Goal: Transaction & Acquisition: Purchase product/service

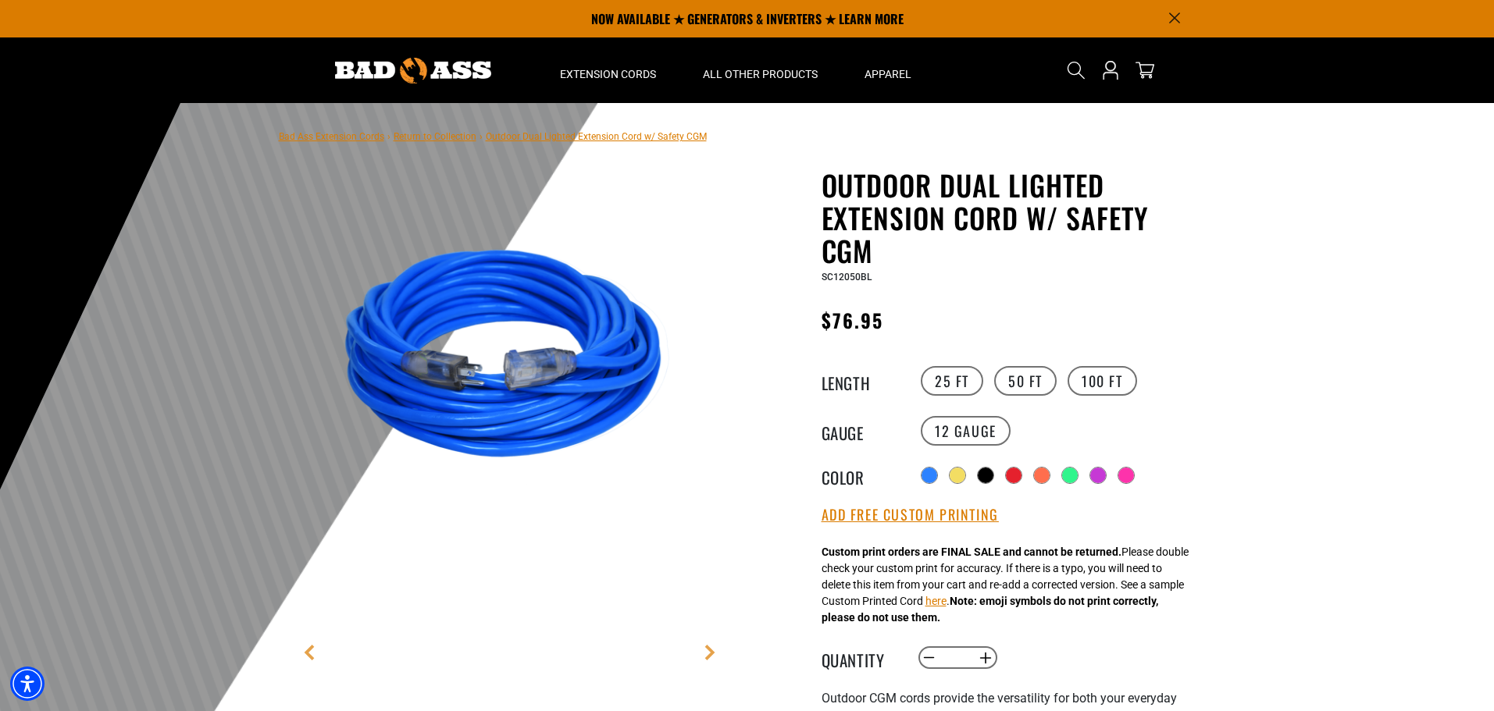
click at [536, 371] on img at bounding box center [513, 360] width 376 height 376
click at [711, 655] on link "Next" at bounding box center [710, 653] width 16 height 16
click at [316, 657] on link "Previous" at bounding box center [309, 653] width 16 height 16
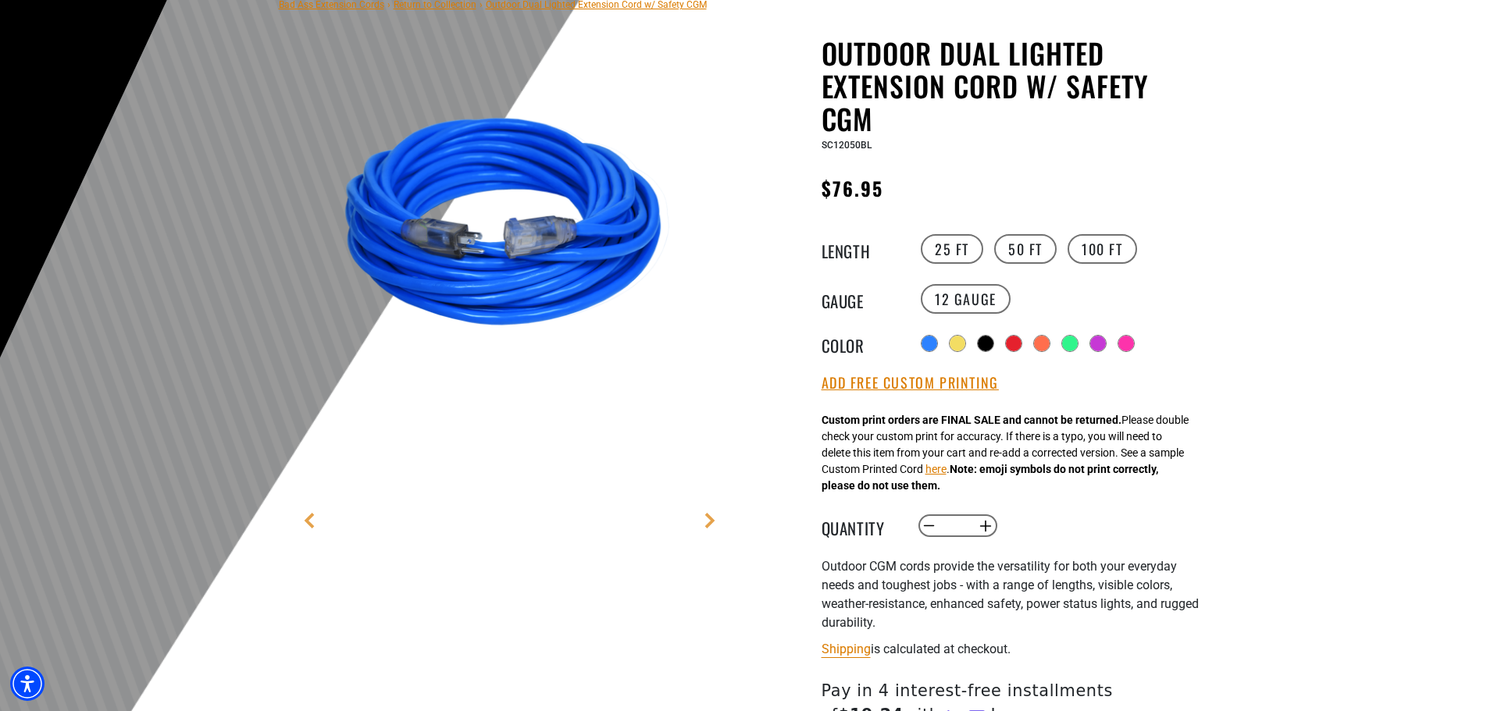
scroll to position [156, 0]
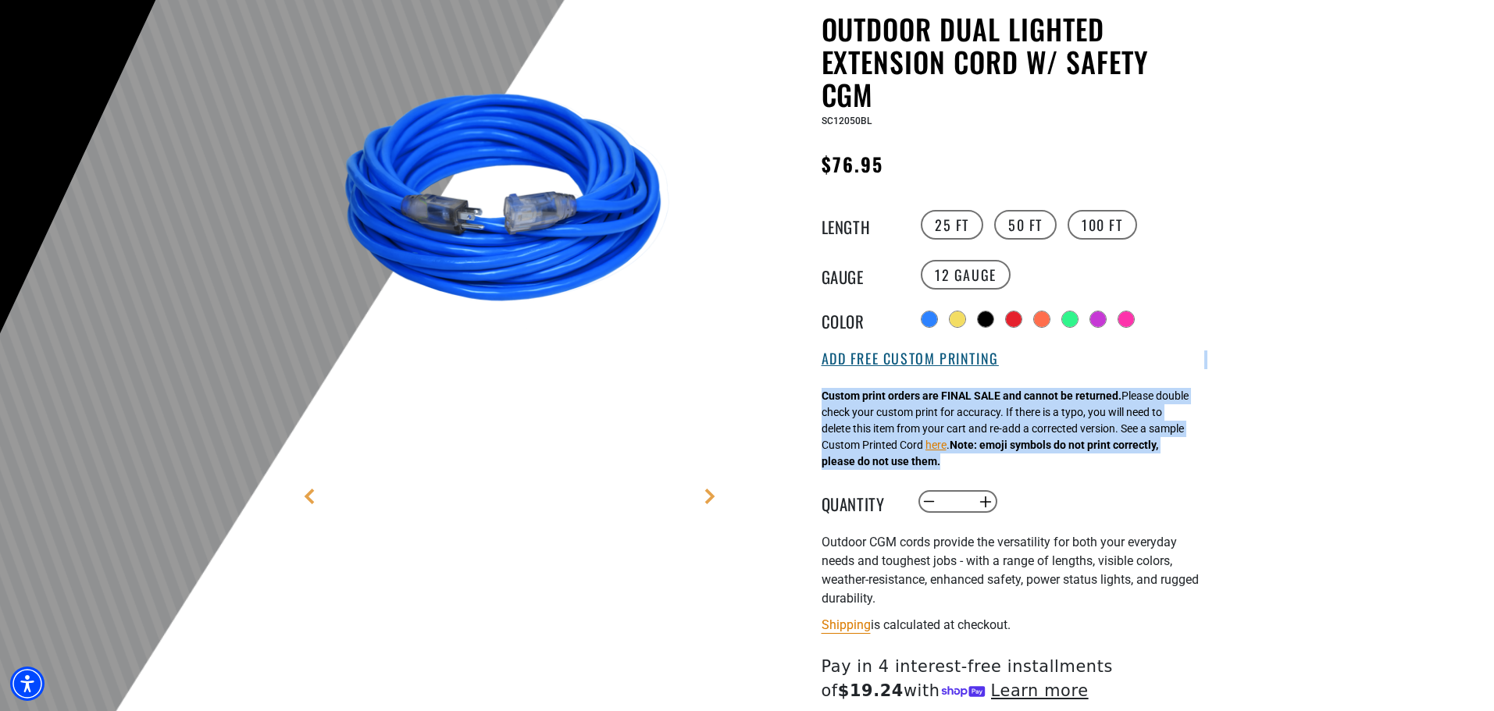
drag, startPoint x: 981, startPoint y: 465, endPoint x: 852, endPoint y: 355, distance: 169.5
click at [852, 355] on div "Outdoor Dual Lighted Extension Cord w/ Safety CGM Outdoor Dual Lighted Extensio…" at bounding box center [1012, 451] width 383 height 878
click at [1089, 358] on div "Add Free Custom Printing a a" at bounding box center [1012, 361] width 383 height 20
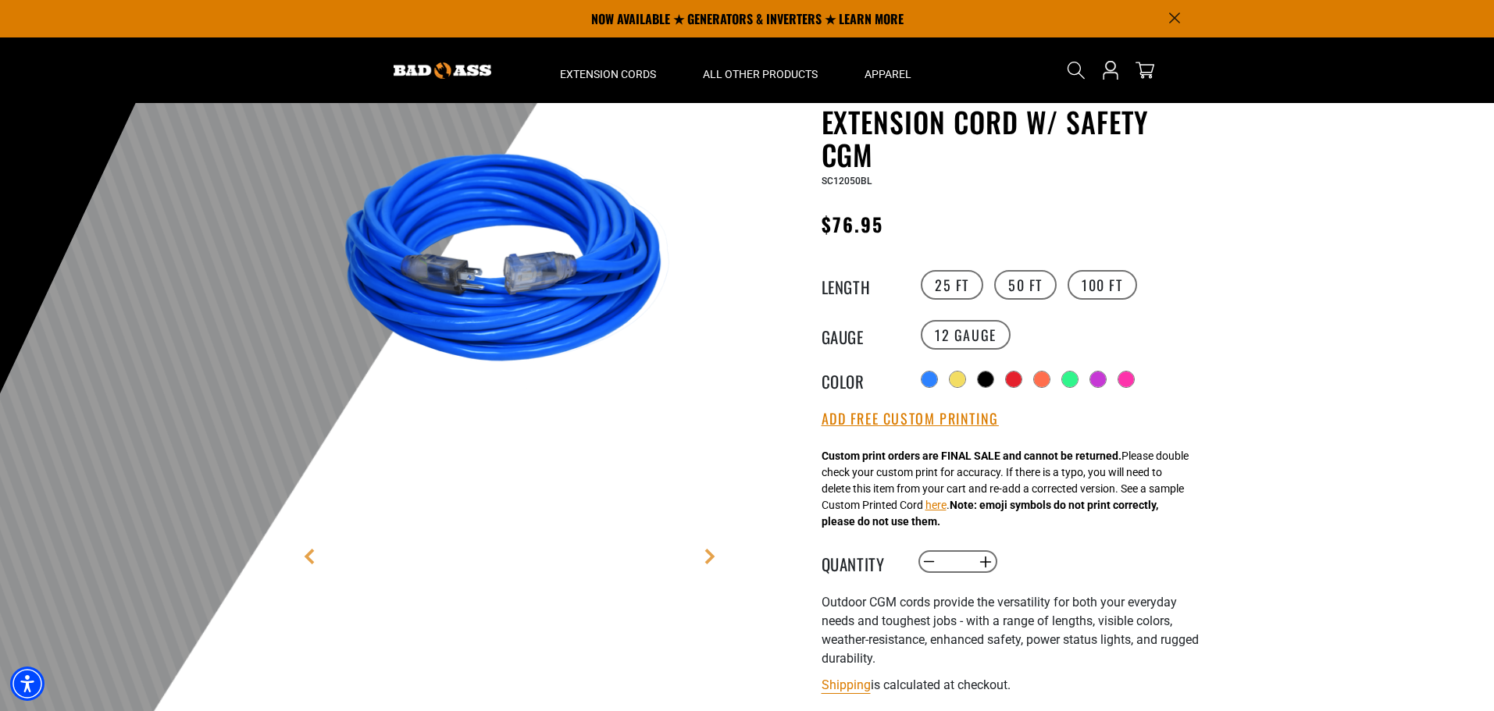
scroll to position [0, 0]
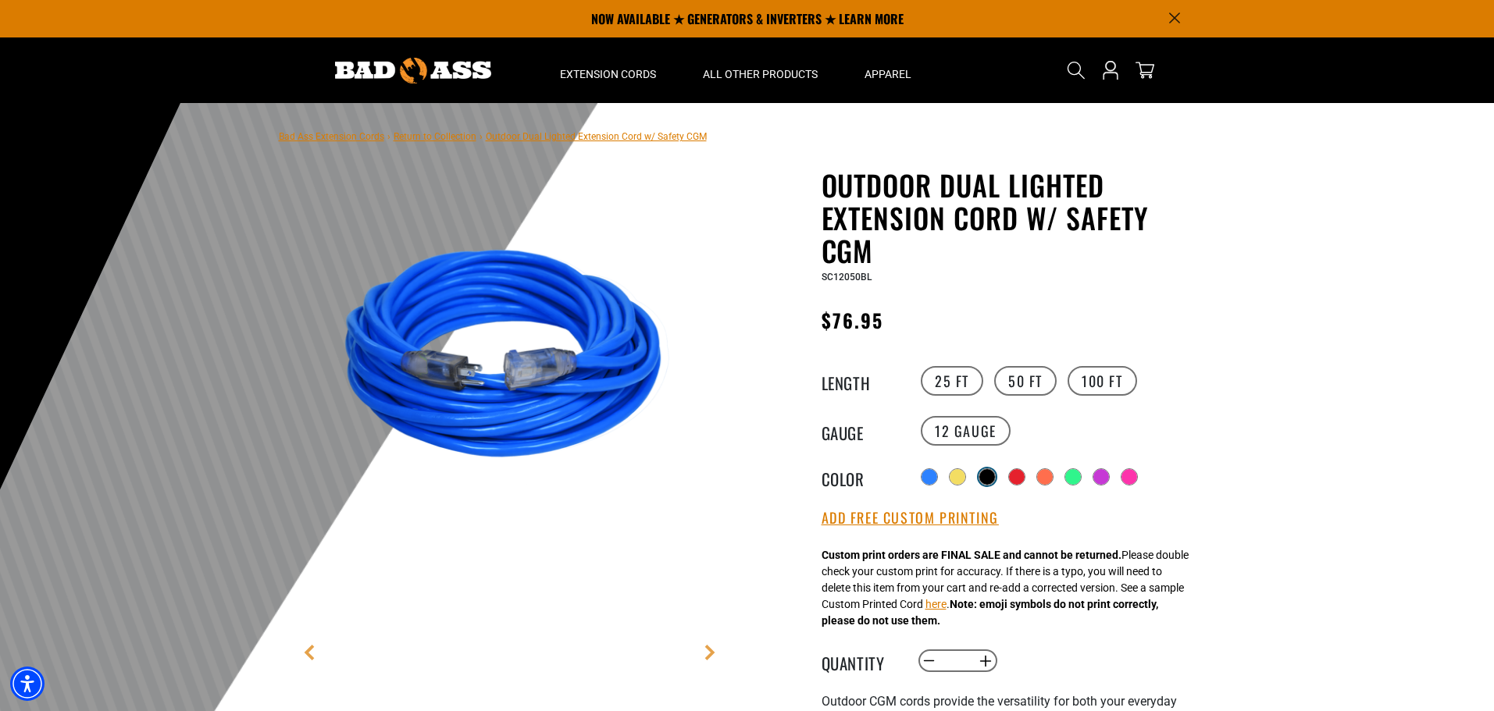
click at [997, 474] on label "Radio button" at bounding box center [987, 477] width 20 height 20
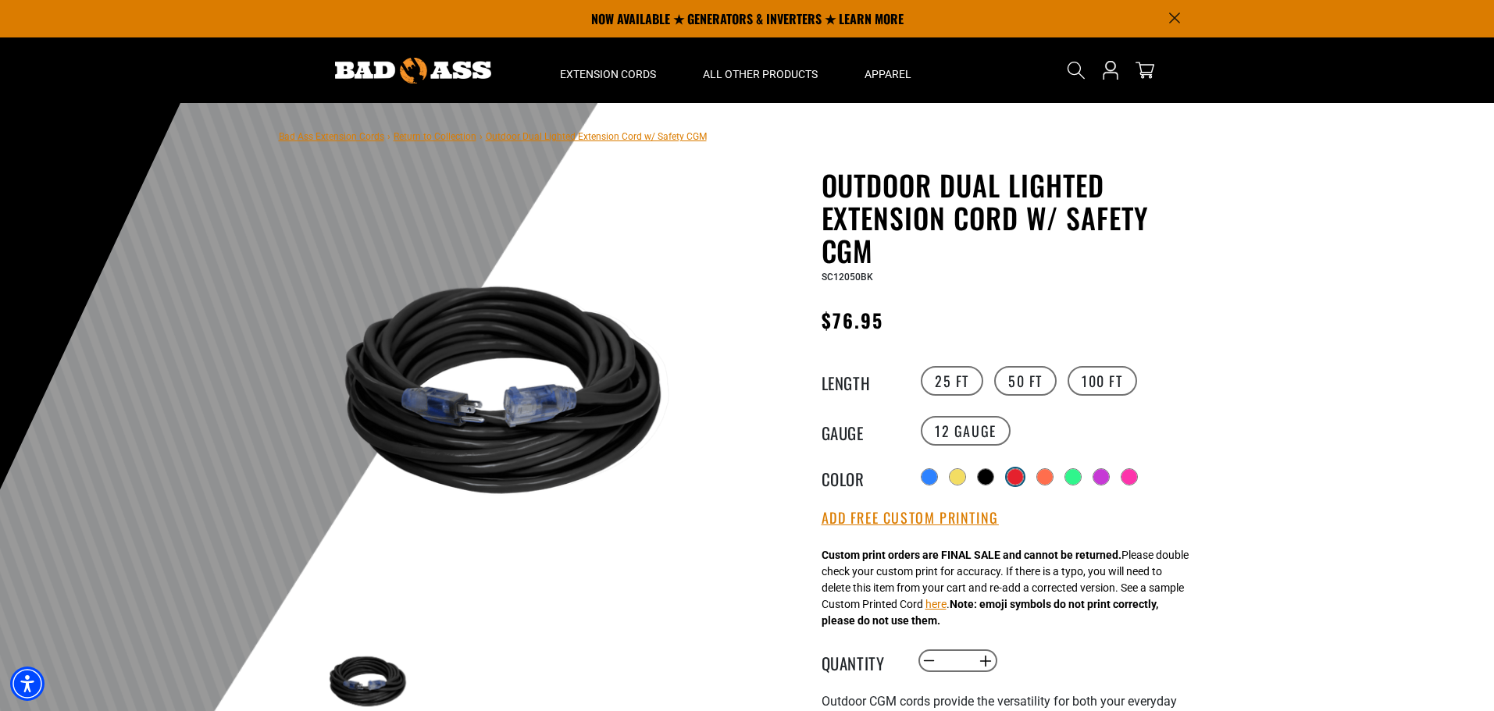
click at [1017, 475] on div at bounding box center [1015, 477] width 16 height 16
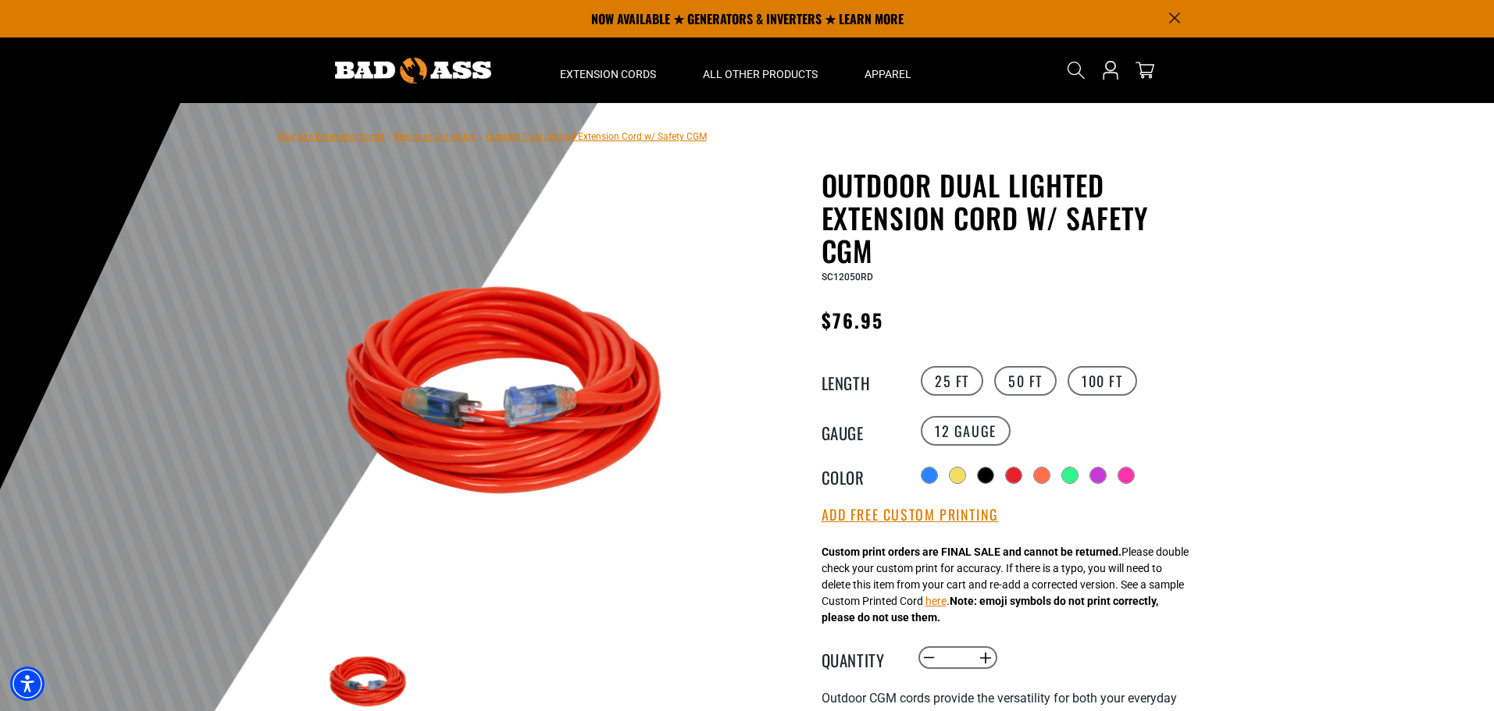
click at [1032, 477] on div "Radio button Radio button Radio button Radio button Radio button Radio button R…" at bounding box center [1060, 475] width 287 height 25
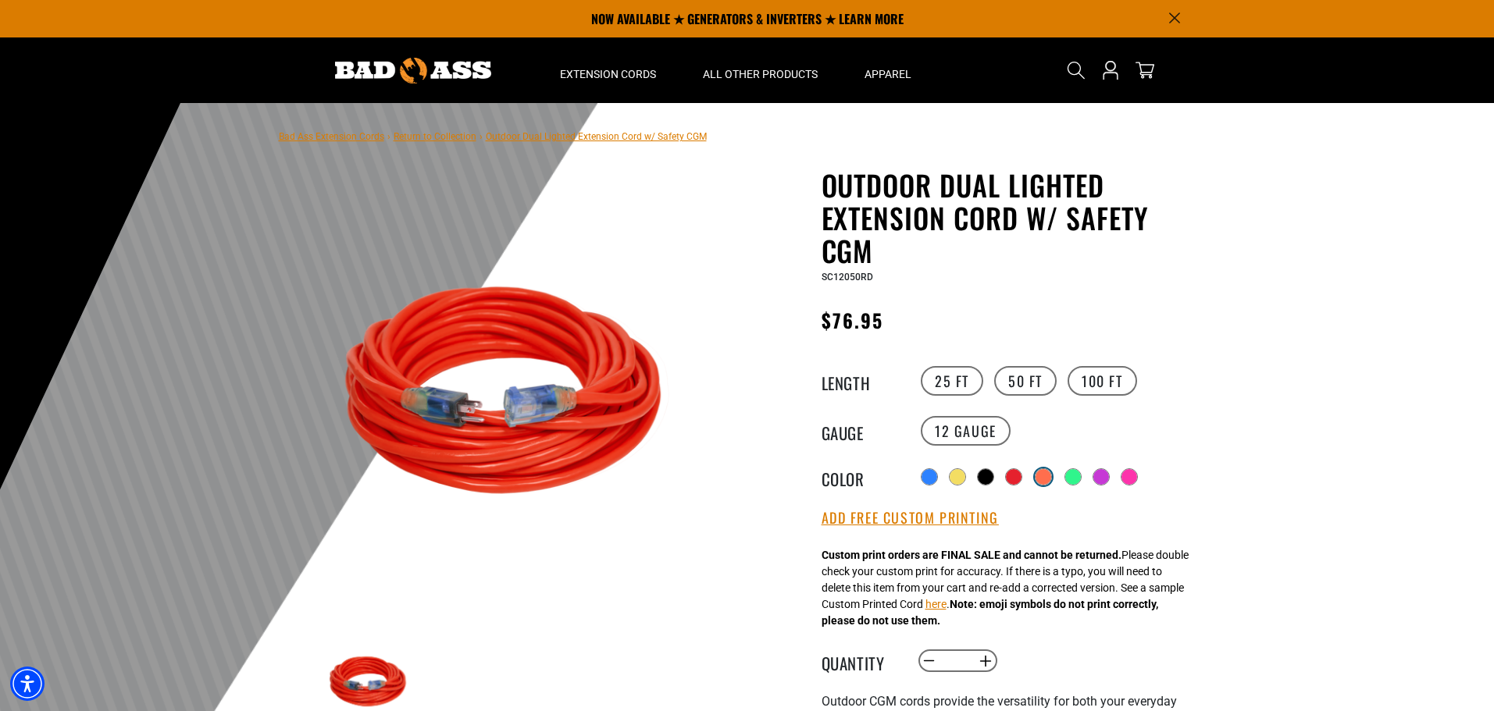
click at [1051, 478] on div at bounding box center [1043, 477] width 16 height 16
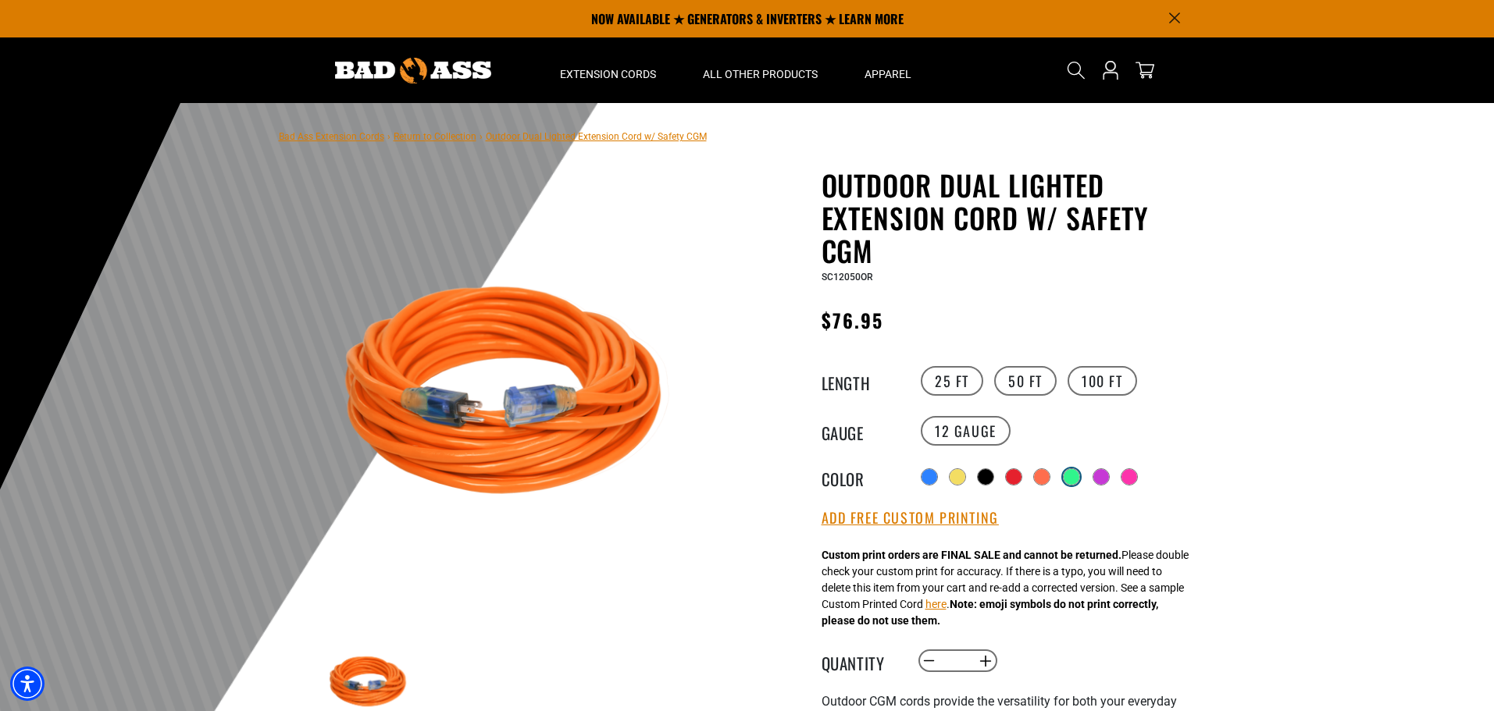
drag, startPoint x: 1064, startPoint y: 475, endPoint x: 1077, endPoint y: 476, distance: 12.5
click at [1065, 475] on div "Radio button Radio button Radio button Radio button Radio button Radio button R…" at bounding box center [1060, 477] width 287 height 28
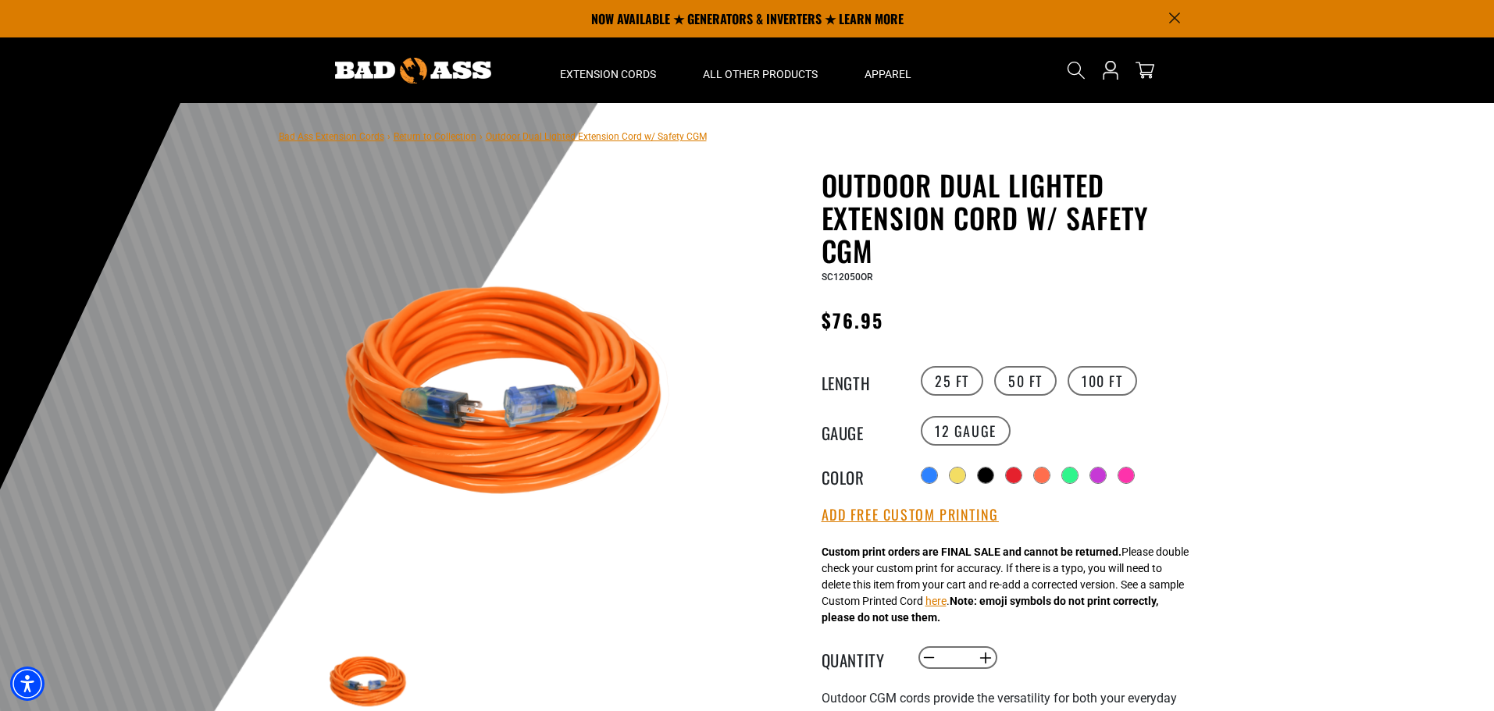
click at [1088, 481] on div "Radio button Radio button Radio button Radio button Radio button Radio button R…" at bounding box center [1060, 475] width 287 height 25
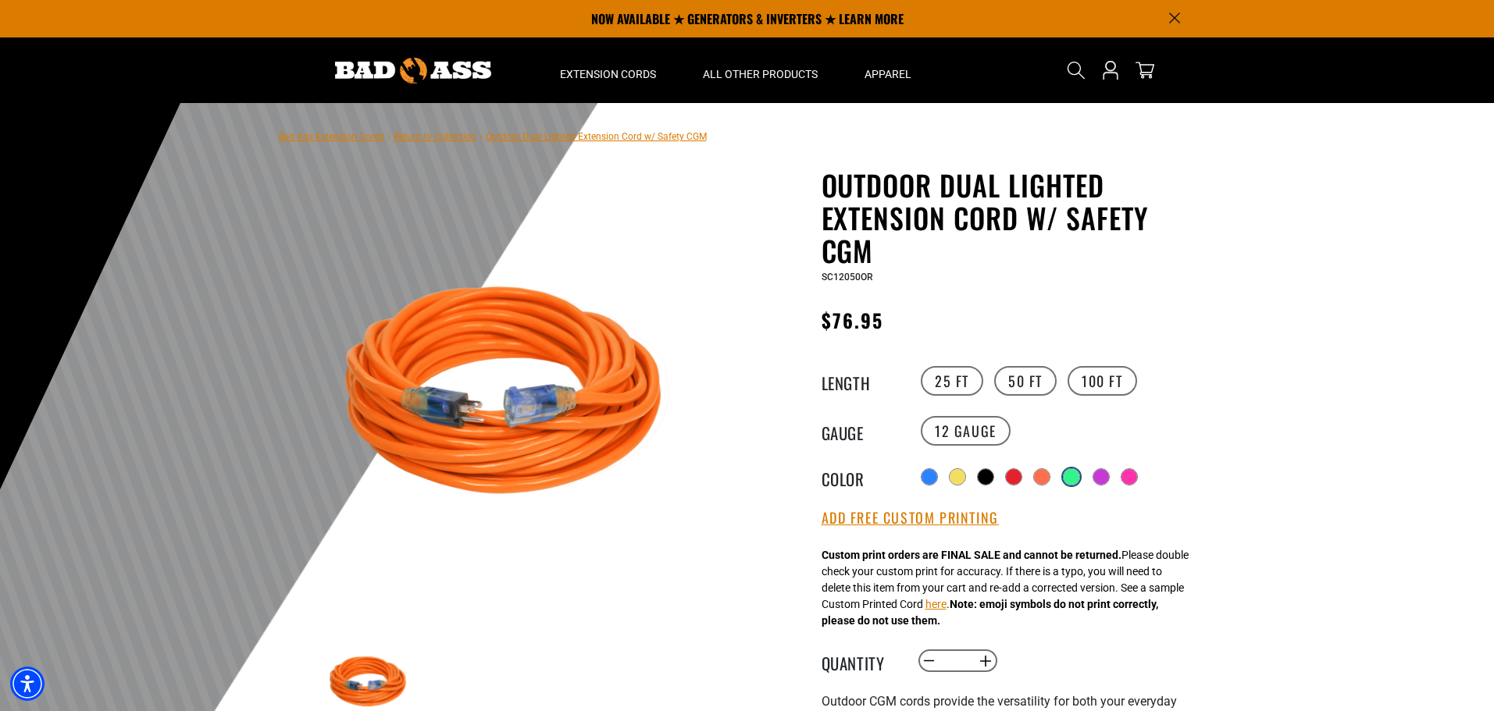
click at [1077, 478] on div at bounding box center [1071, 477] width 16 height 16
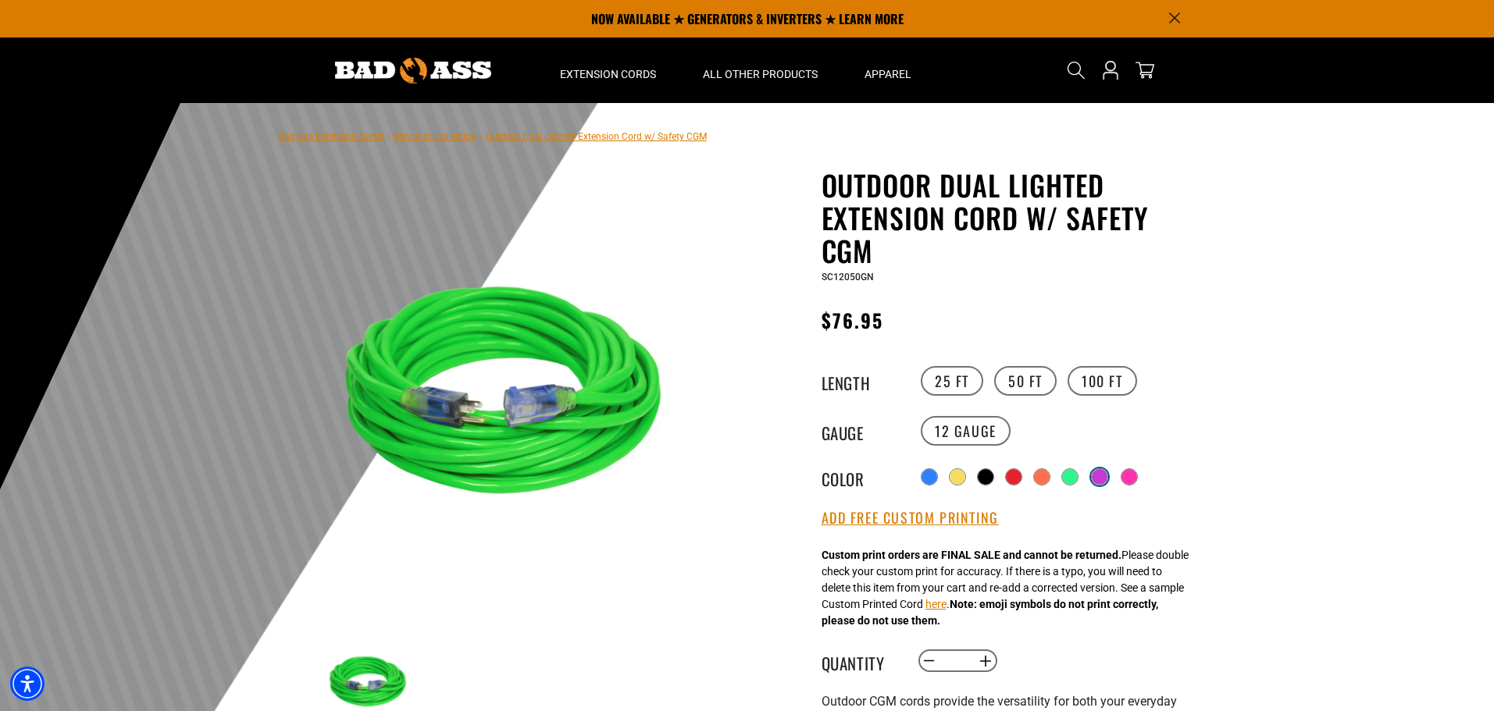
click at [1095, 475] on label "Radio button" at bounding box center [1099, 477] width 20 height 20
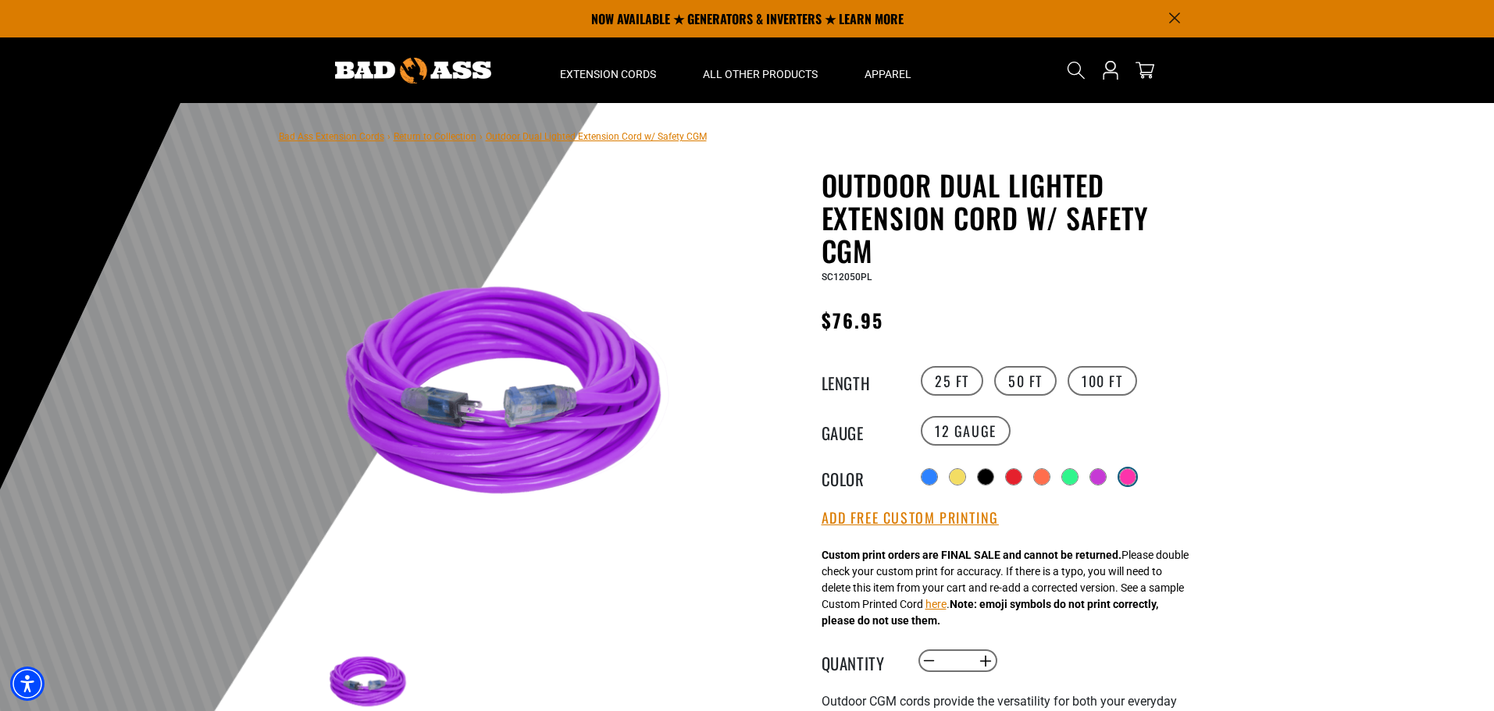
click at [1135, 476] on div at bounding box center [1128, 477] width 16 height 16
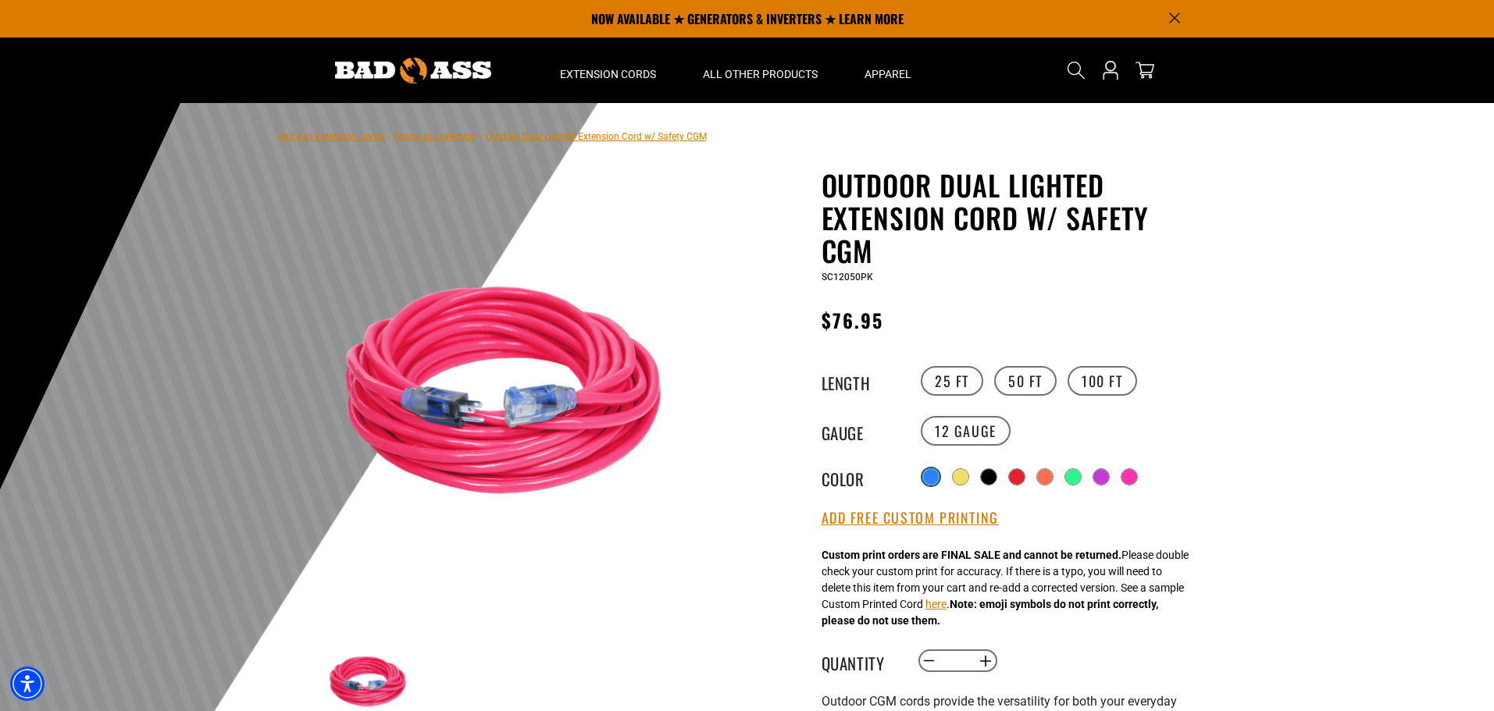
click at [931, 478] on div at bounding box center [931, 477] width 16 height 16
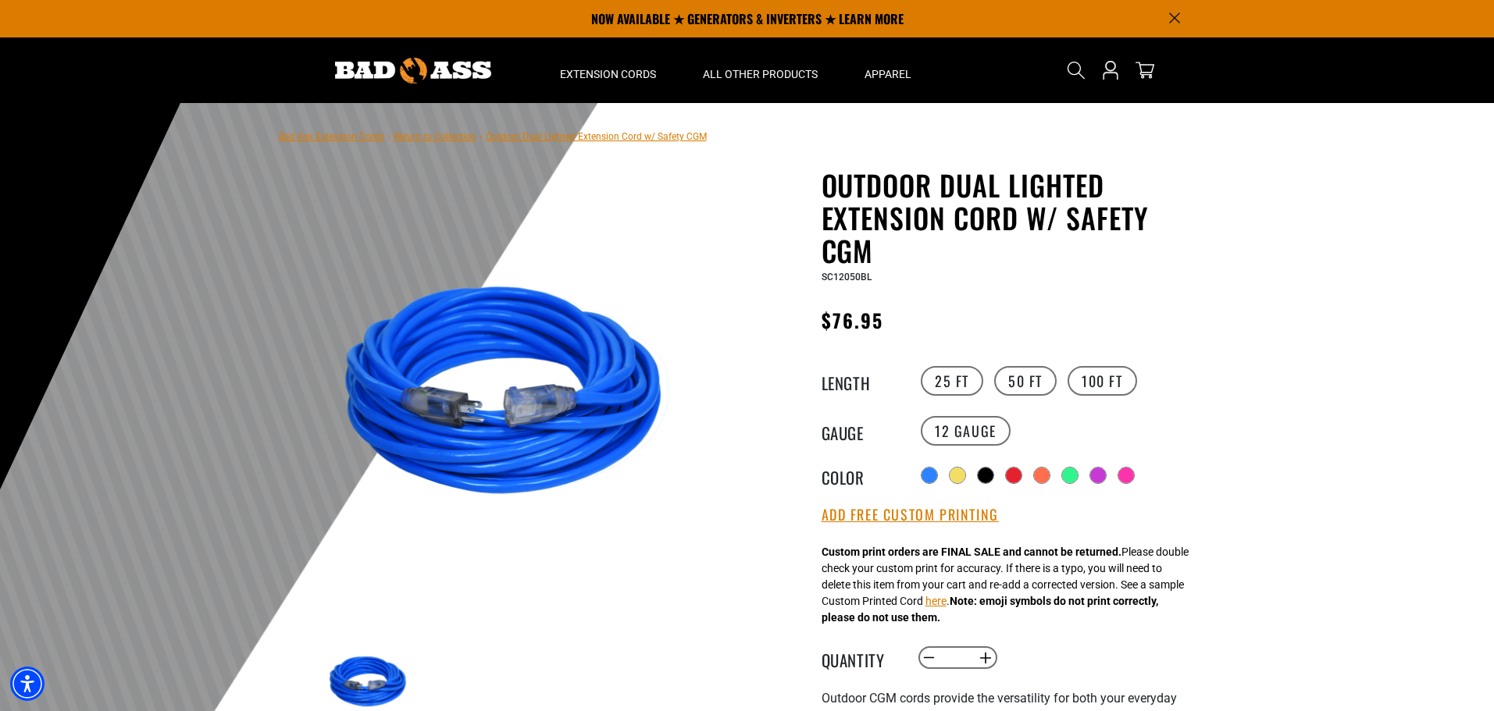
drag, startPoint x: 537, startPoint y: 389, endPoint x: 1195, endPoint y: 354, distance: 659.1
click at [1493, 373] on html "Skip to main content Enable accessibility for low vision Open the accessibility…" at bounding box center [747, 355] width 1494 height 711
click at [942, 378] on label "25 FT" at bounding box center [951, 381] width 62 height 30
click at [1013, 383] on label "50 FT" at bounding box center [1025, 381] width 62 height 30
click at [1102, 383] on label "100 FT" at bounding box center [1101, 381] width 69 height 30
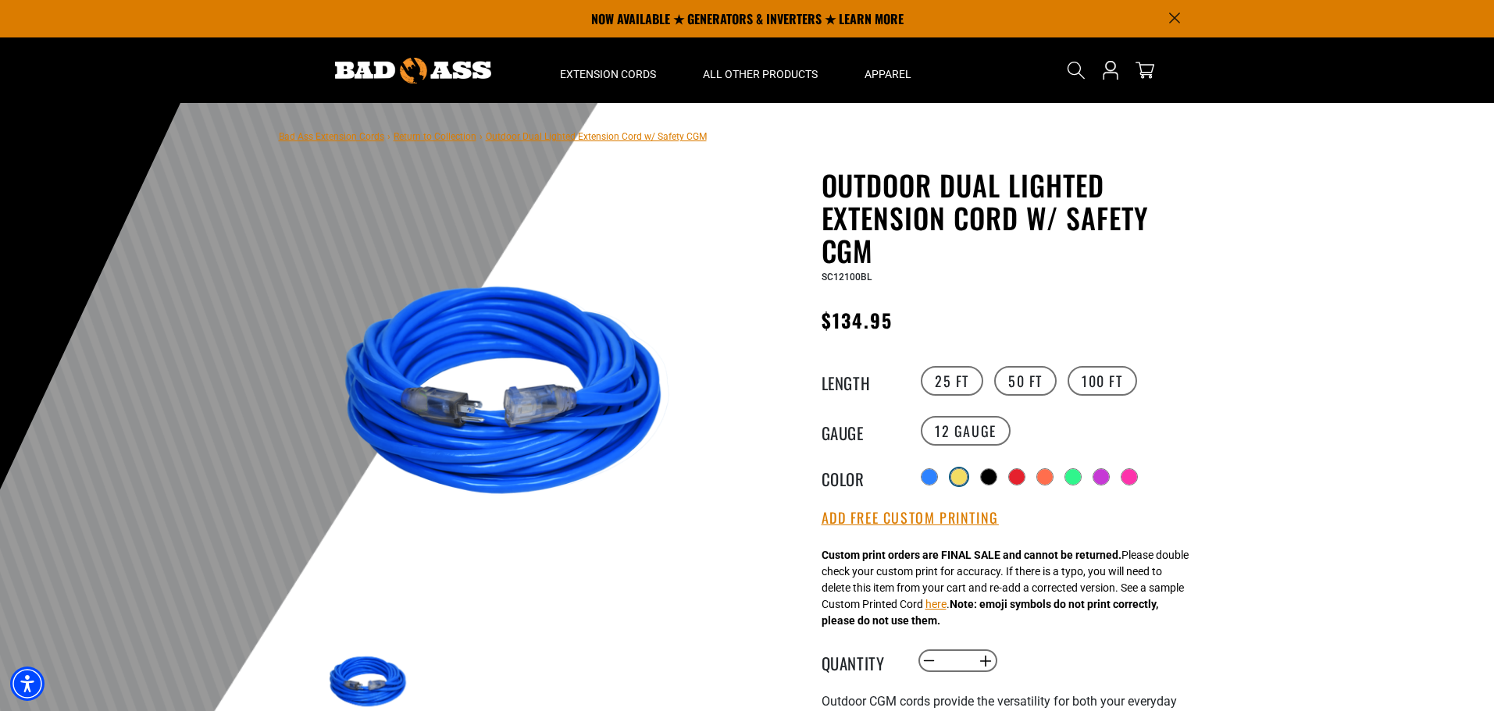
click at [959, 475] on div at bounding box center [959, 477] width 16 height 16
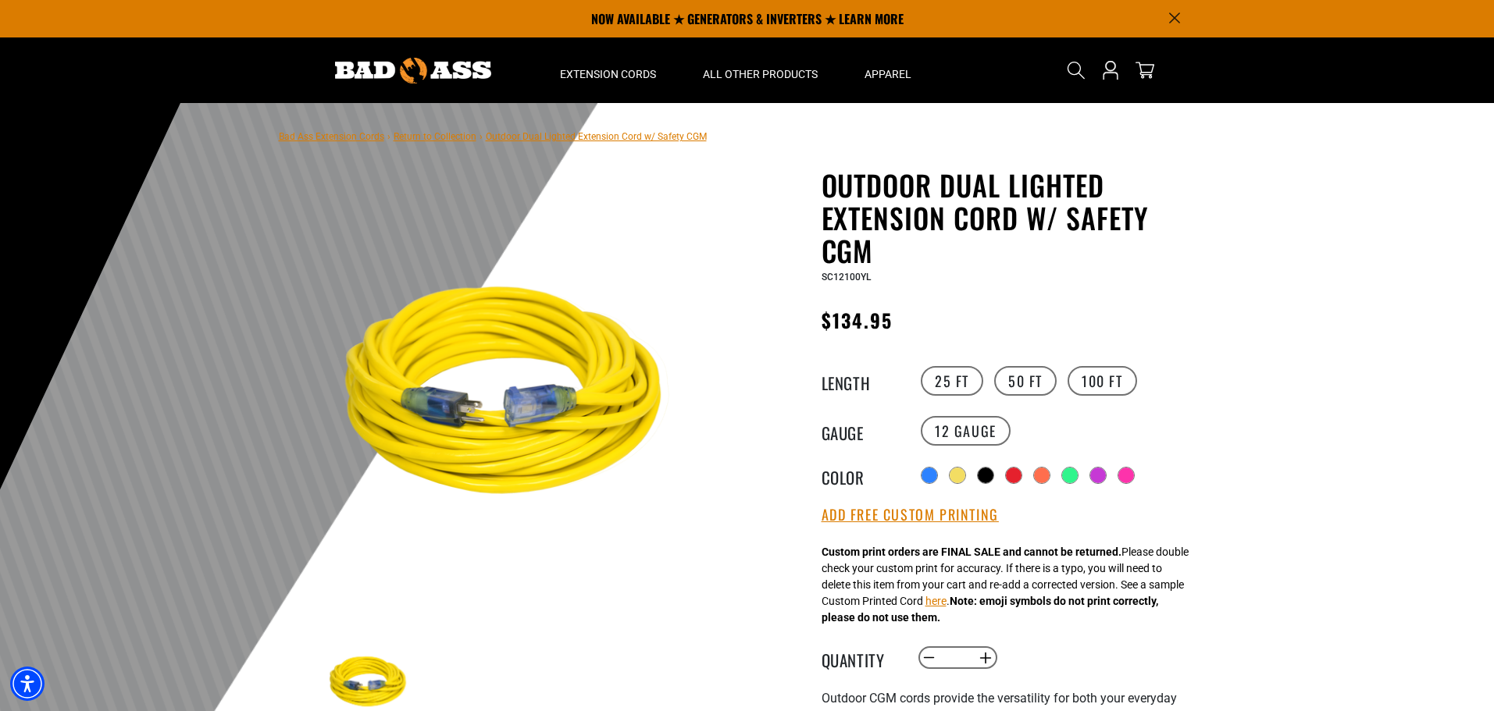
click at [1004, 479] on div "Radio button Radio button Radio button Radio button Radio button Radio button R…" at bounding box center [1060, 475] width 287 height 25
click at [945, 372] on label "25 FT" at bounding box center [951, 381] width 62 height 30
drag, startPoint x: 1021, startPoint y: 372, endPoint x: 1094, endPoint y: 365, distance: 72.9
click at [1024, 372] on label "50 FT" at bounding box center [1025, 381] width 62 height 30
click at [1111, 375] on label "100 FT" at bounding box center [1101, 381] width 69 height 30
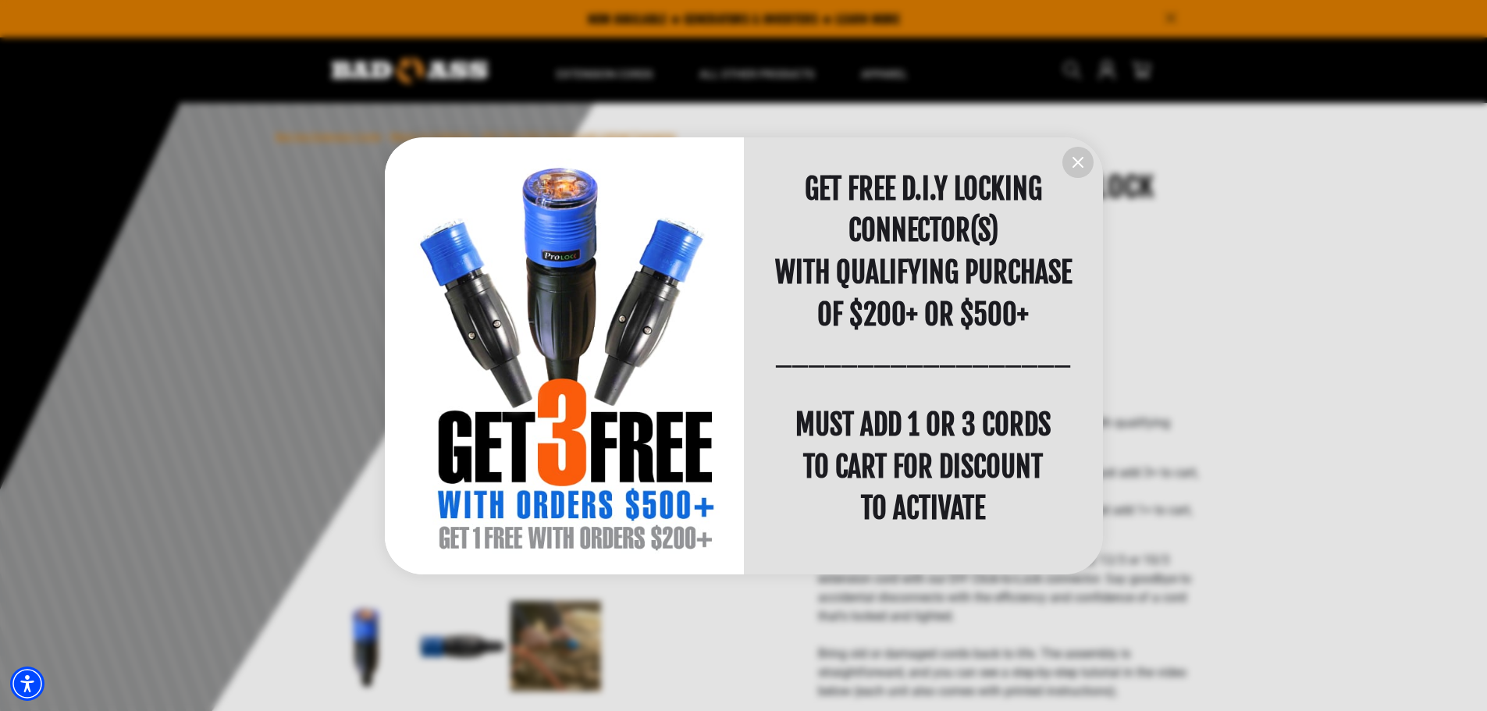
click at [1086, 151] on button "information" at bounding box center [1078, 162] width 31 height 31
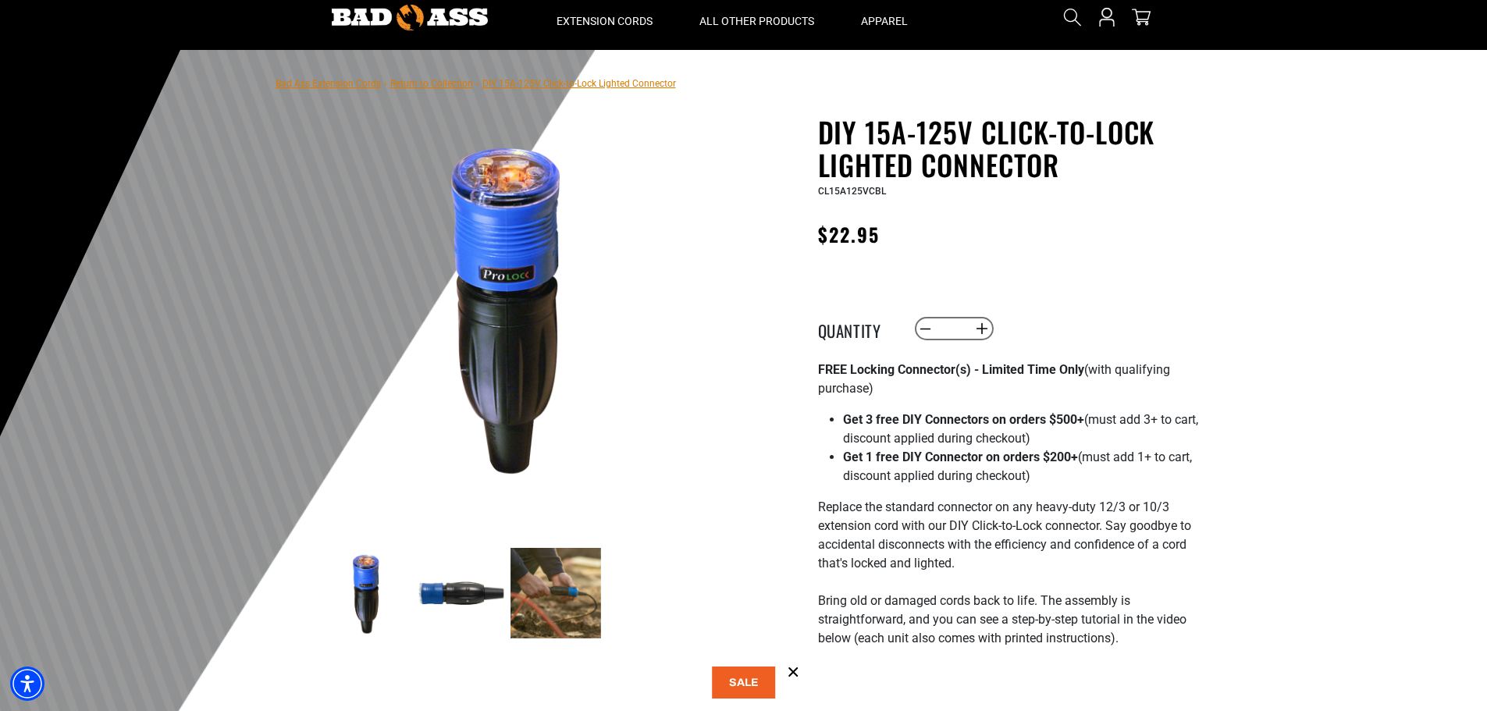
scroll to position [156, 0]
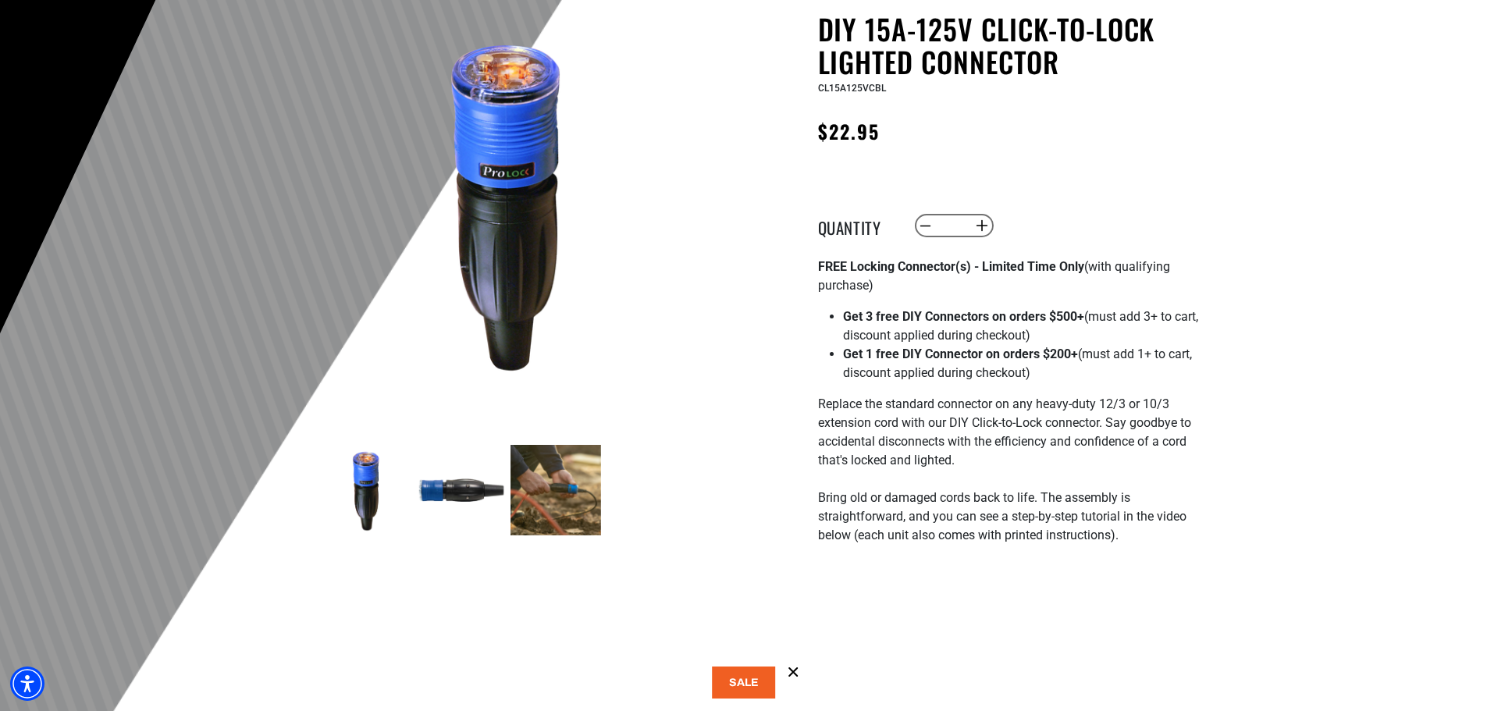
click at [561, 489] on img at bounding box center [556, 490] width 91 height 91
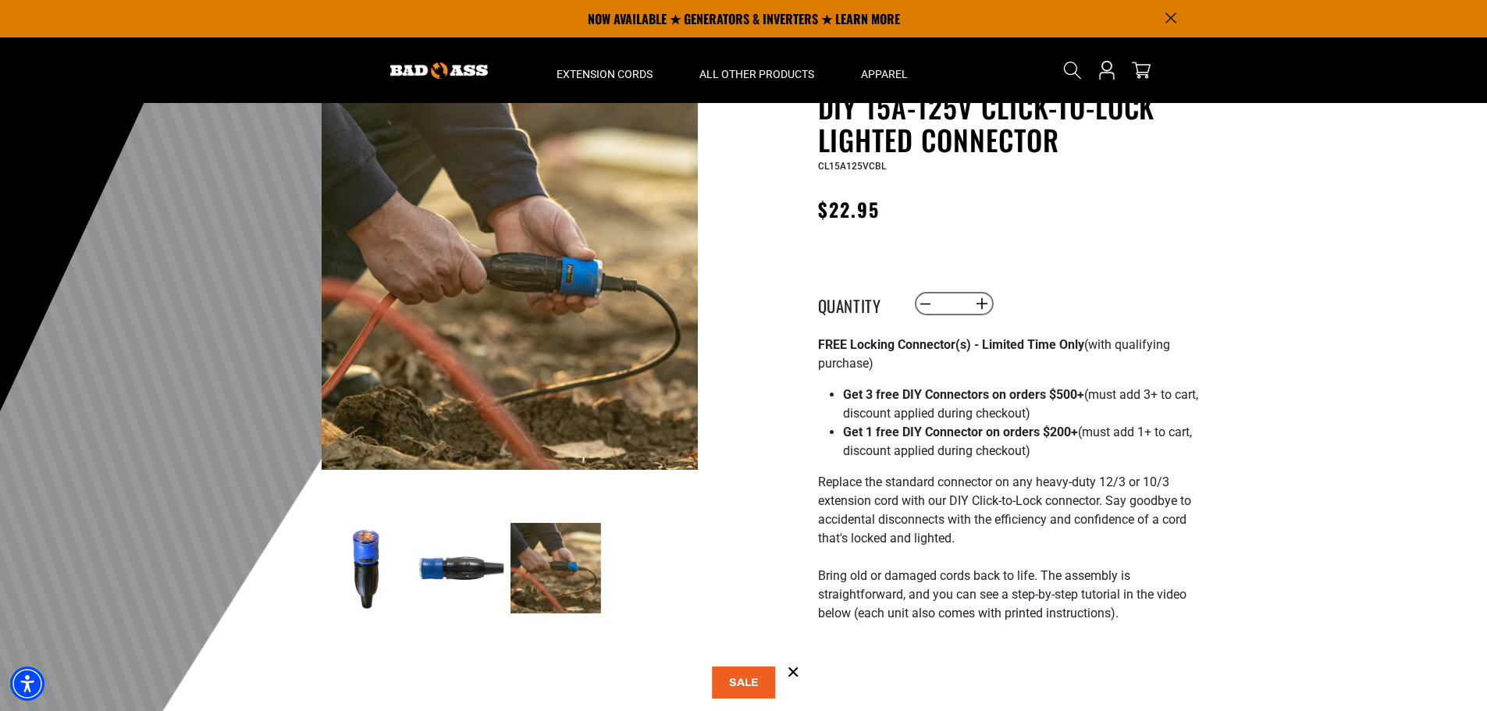
scroll to position [0, 0]
